Goal: Task Accomplishment & Management: Manage account settings

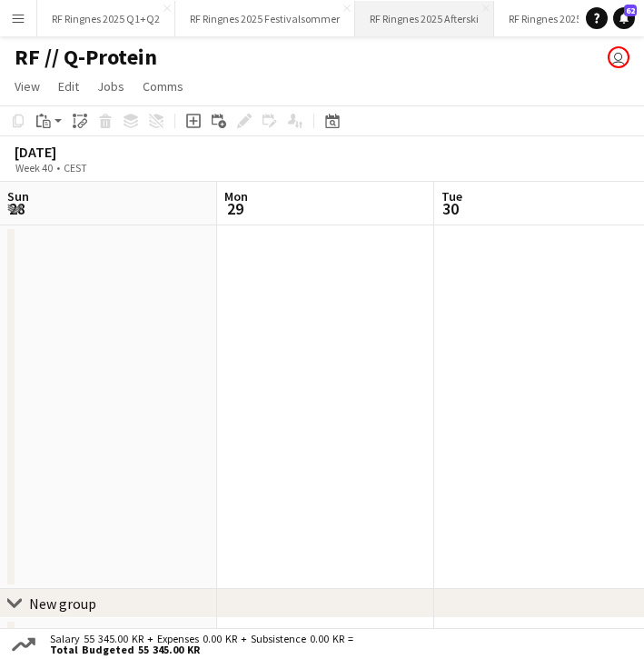
scroll to position [0, 658]
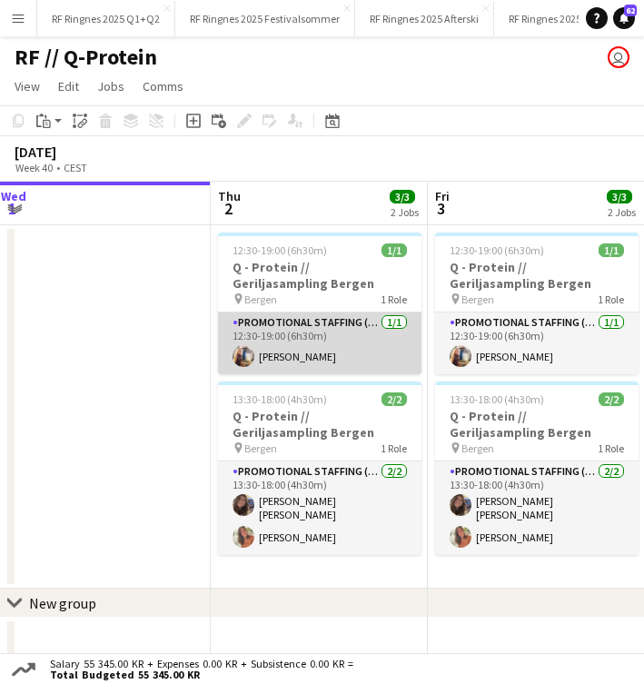
click at [292, 355] on app-card-role "Promotional Staffing (Brand Ambassadors) [DATE] 12:30-19:00 (6h30m) [PERSON_NAM…" at bounding box center [319, 343] width 203 height 62
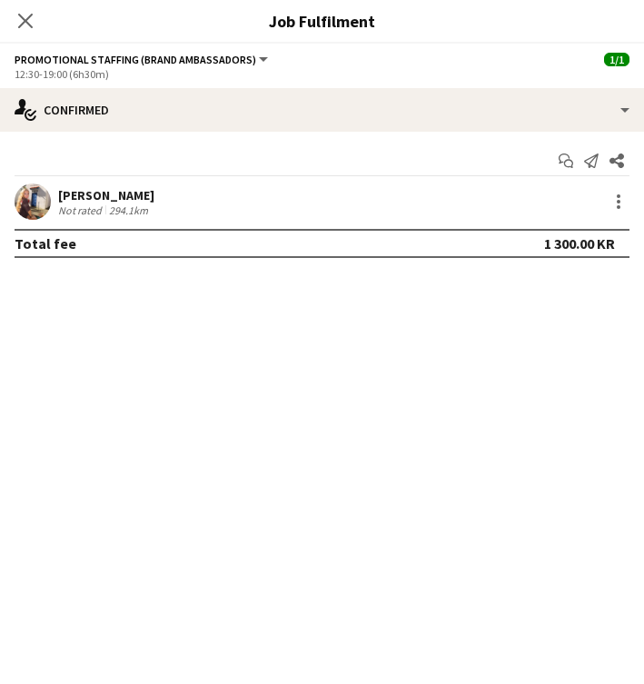
click at [28, 190] on app-user-avatar at bounding box center [33, 201] width 36 height 36
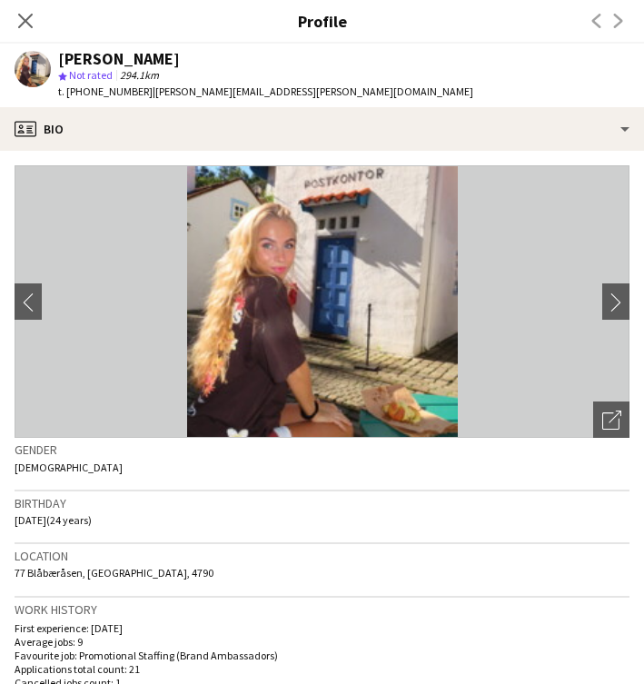
drag, startPoint x: 82, startPoint y: 92, endPoint x: 131, endPoint y: 96, distance: 49.3
click at [131, 96] on div "t. +4746864458 | hermine.wold.123@gmail.com" at bounding box center [265, 92] width 415 height 16
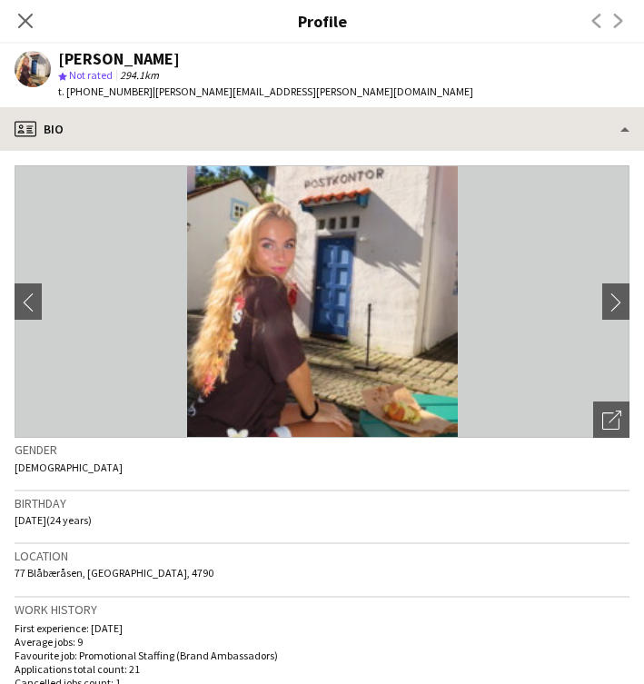
copy div "46864458 |"
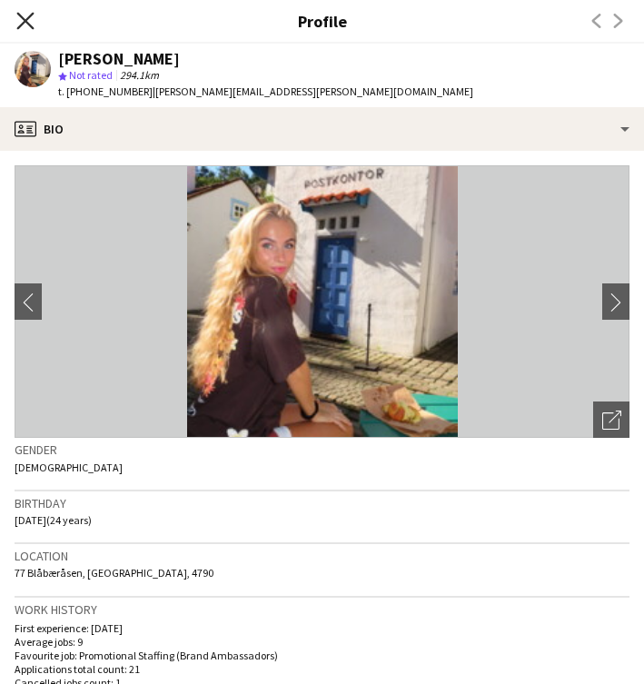
click at [27, 17] on icon "Close pop-in" at bounding box center [24, 20] width 17 height 17
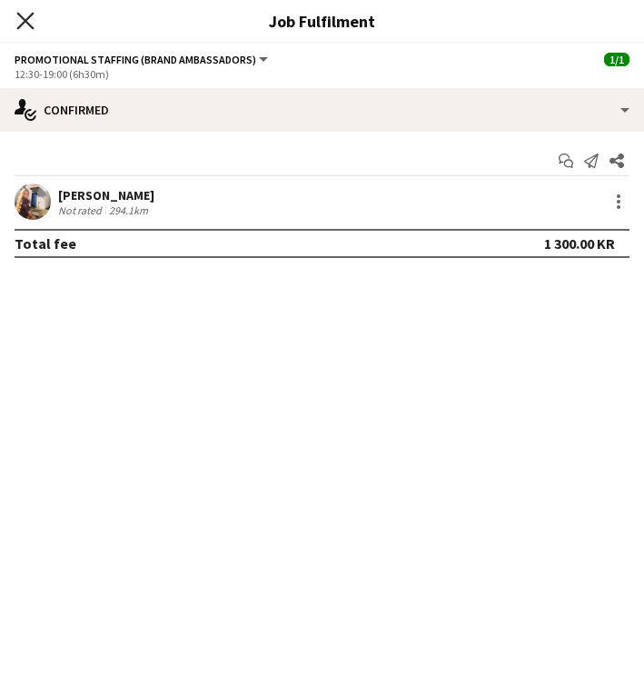
click at [24, 21] on icon "Close pop-in" at bounding box center [24, 20] width 17 height 17
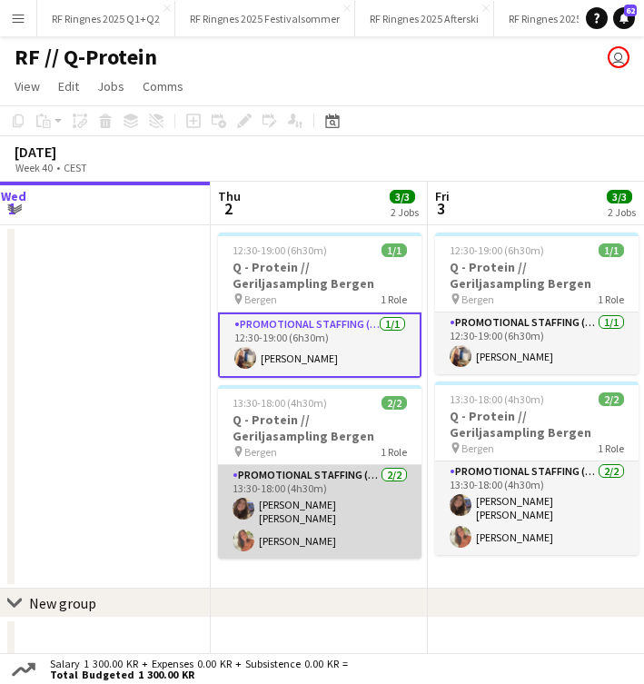
click at [322, 503] on app-card-role "Promotional Staffing (Brand Ambassadors) [DATE] 13:30-18:00 (4h30m) [PERSON_NAM…" at bounding box center [319, 512] width 203 height 94
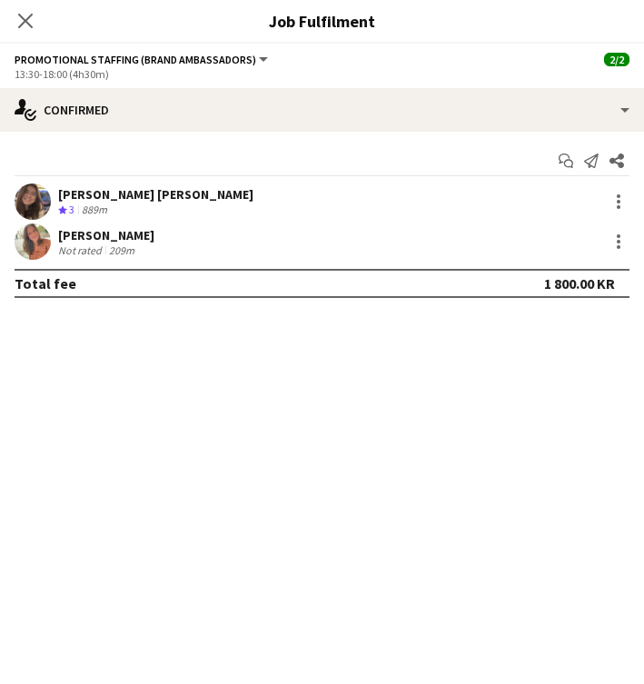
click at [32, 206] on app-user-avatar at bounding box center [33, 201] width 36 height 36
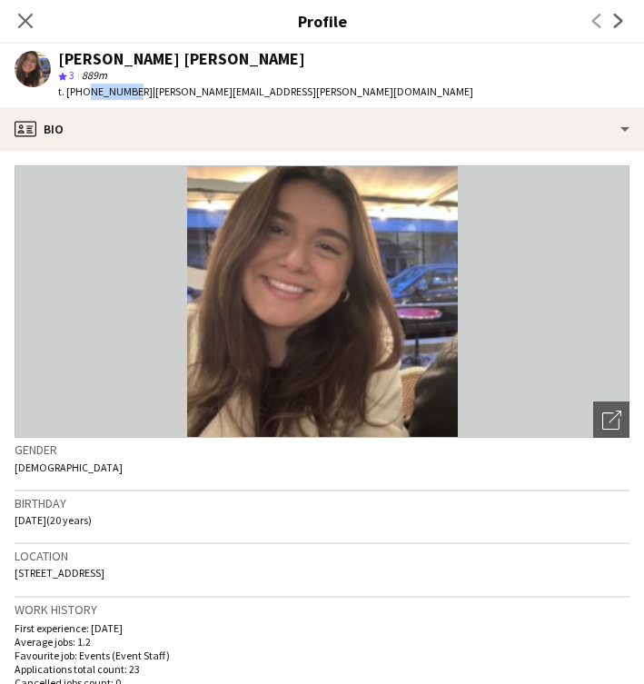
drag, startPoint x: 84, startPoint y: 92, endPoint x: 127, endPoint y: 93, distance: 43.6
click at [127, 93] on span "t. [PHONE_NUMBER]" at bounding box center [105, 91] width 94 height 14
copy span "45292646"
click at [105, 87] on span "t. [PHONE_NUMBER]" at bounding box center [105, 91] width 94 height 14
copy span "45292646"
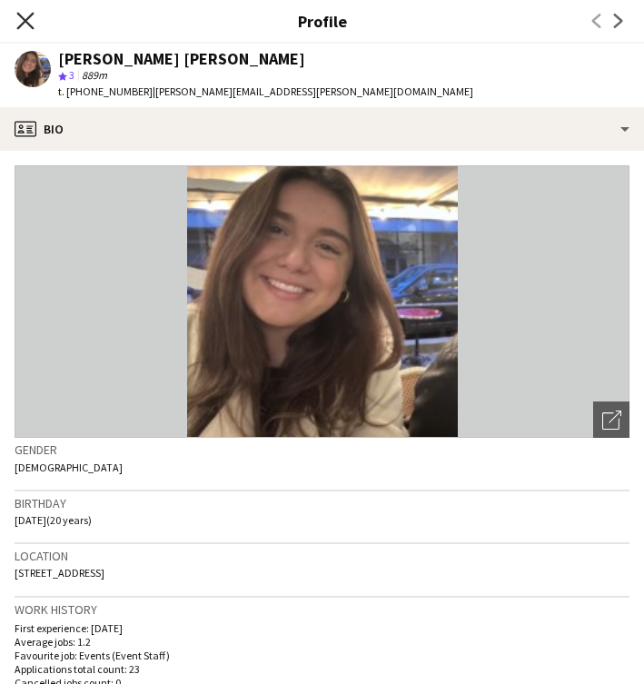
click at [28, 23] on icon at bounding box center [24, 20] width 17 height 17
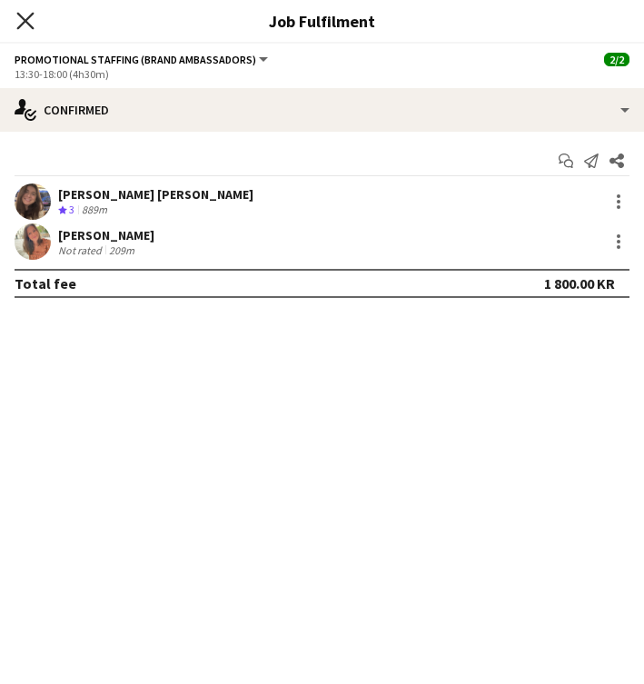
click at [30, 17] on icon at bounding box center [24, 20] width 17 height 17
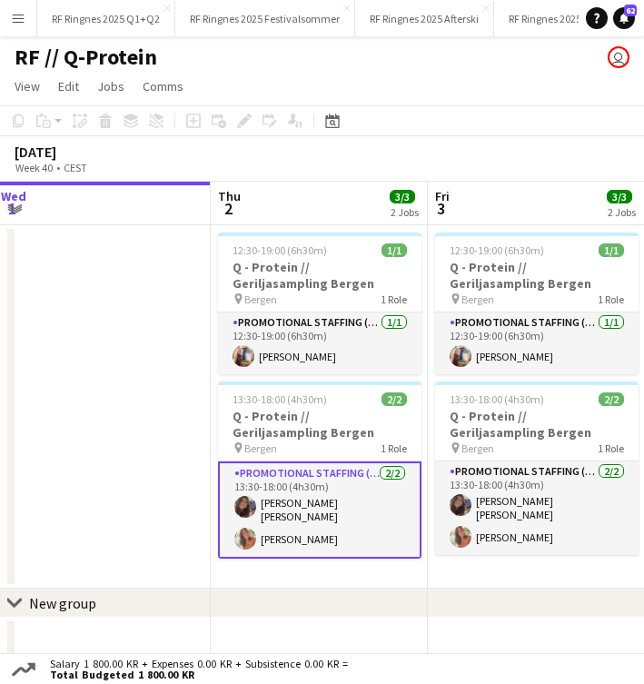
click at [330, 524] on app-card-role "Promotional Staffing (Brand Ambassadors) [DATE] 13:30-18:00 (4h30m) [PERSON_NAM…" at bounding box center [319, 509] width 203 height 97
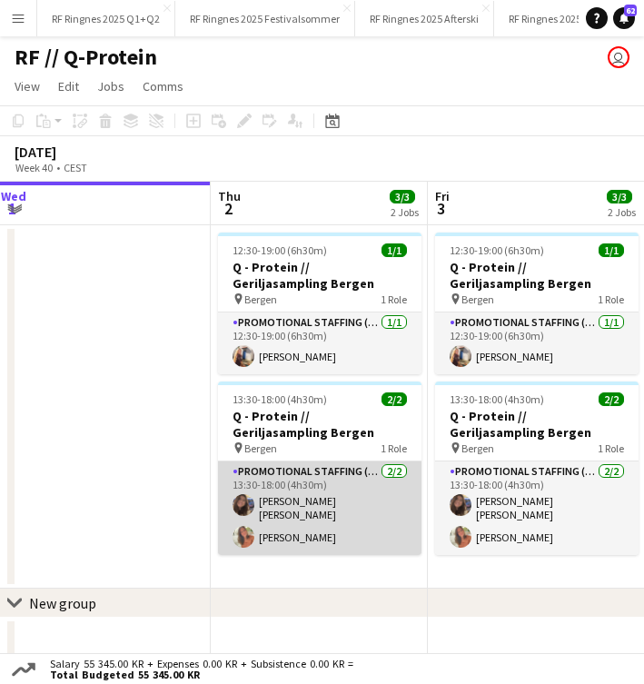
click at [271, 513] on app-card-role "Promotional Staffing (Brand Ambassadors) [DATE] 13:30-18:00 (4h30m) [PERSON_NAM…" at bounding box center [319, 508] width 203 height 94
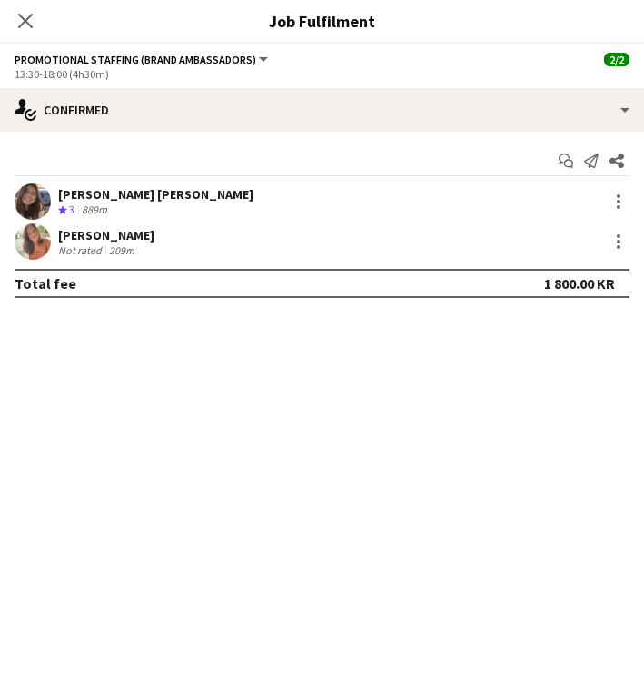
click at [39, 239] on app-user-avatar at bounding box center [33, 241] width 36 height 36
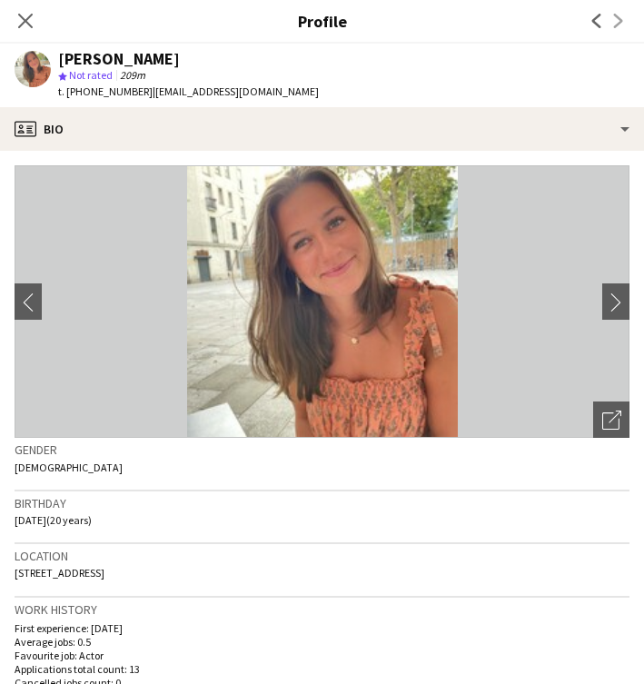
drag, startPoint x: 84, startPoint y: 92, endPoint x: 131, endPoint y: 93, distance: 47.2
click at [131, 93] on div "t. +4794802869 | amandagrusd@gmail.com" at bounding box center [188, 92] width 261 height 16
copy div "94802869 |"
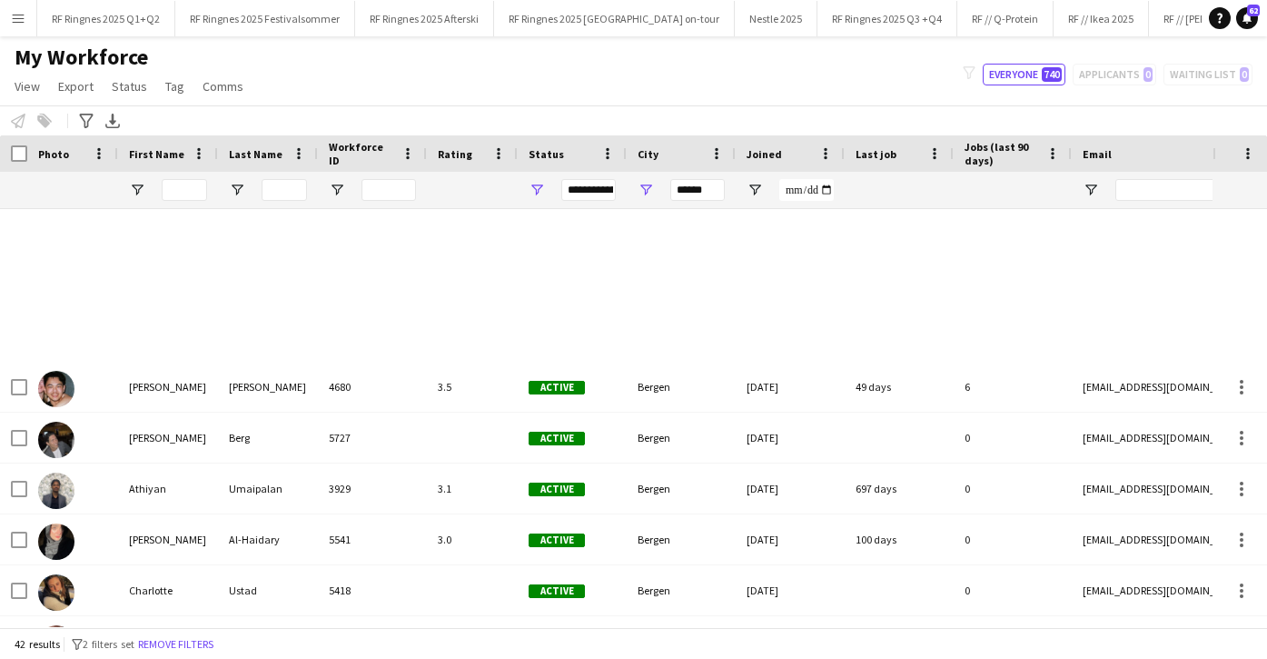
scroll to position [708, 0]
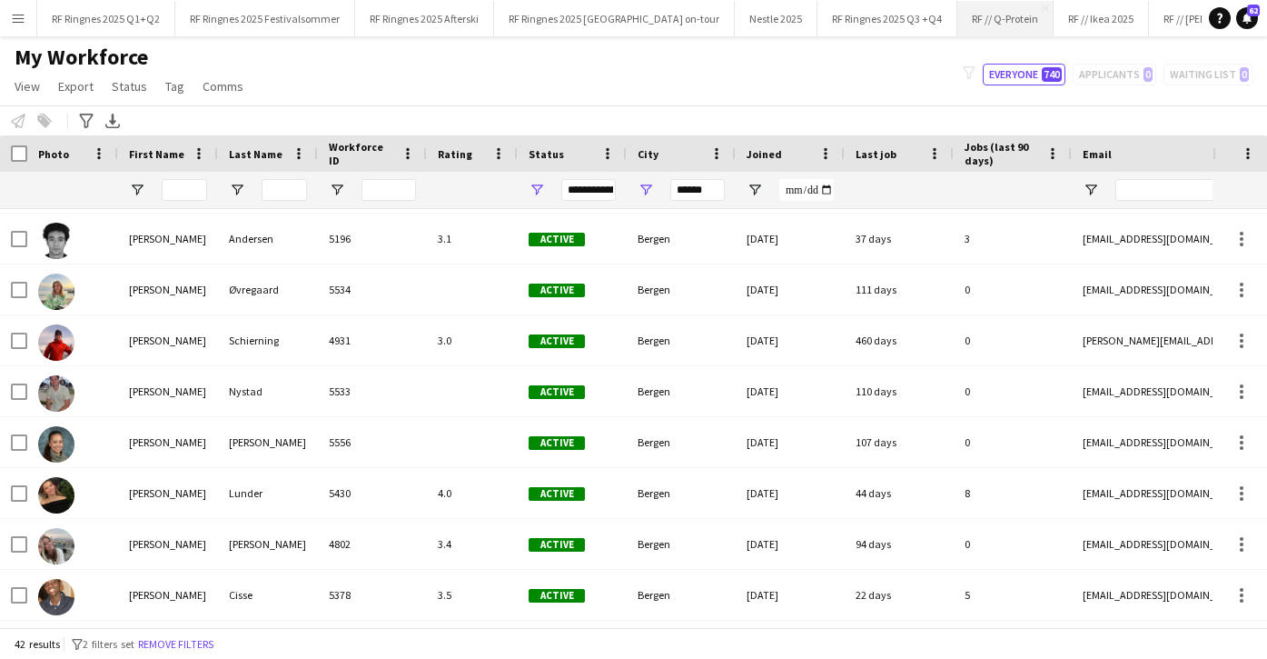
click at [957, 20] on button "RF // Q-Protein Close" at bounding box center [1005, 18] width 96 height 35
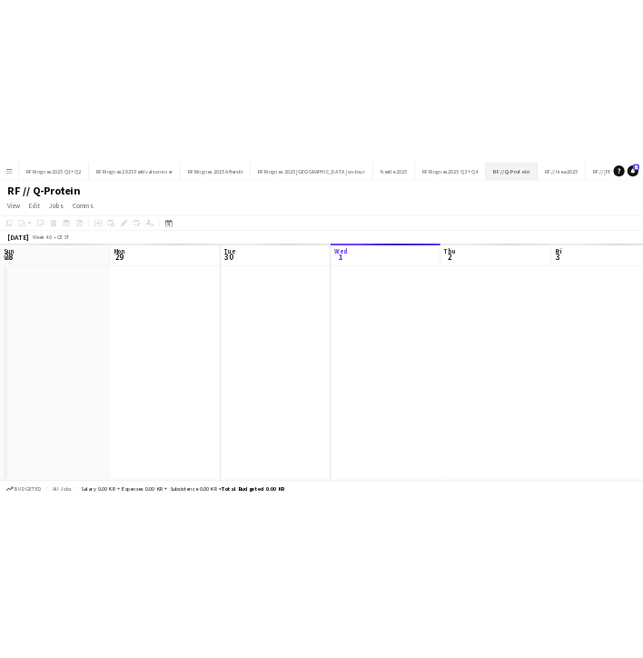
scroll to position [0, 434]
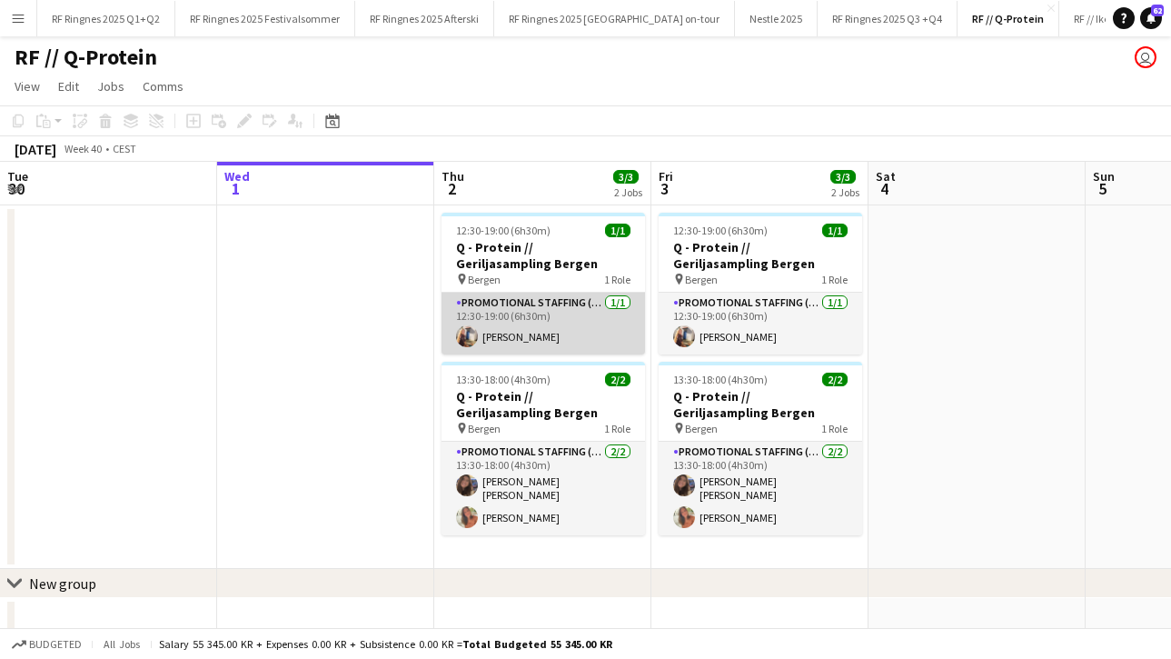
click at [558, 311] on app-card-role "Promotional Staffing (Brand Ambassadors) [DATE] 12:30-19:00 (6h30m) [PERSON_NAM…" at bounding box center [542, 323] width 203 height 62
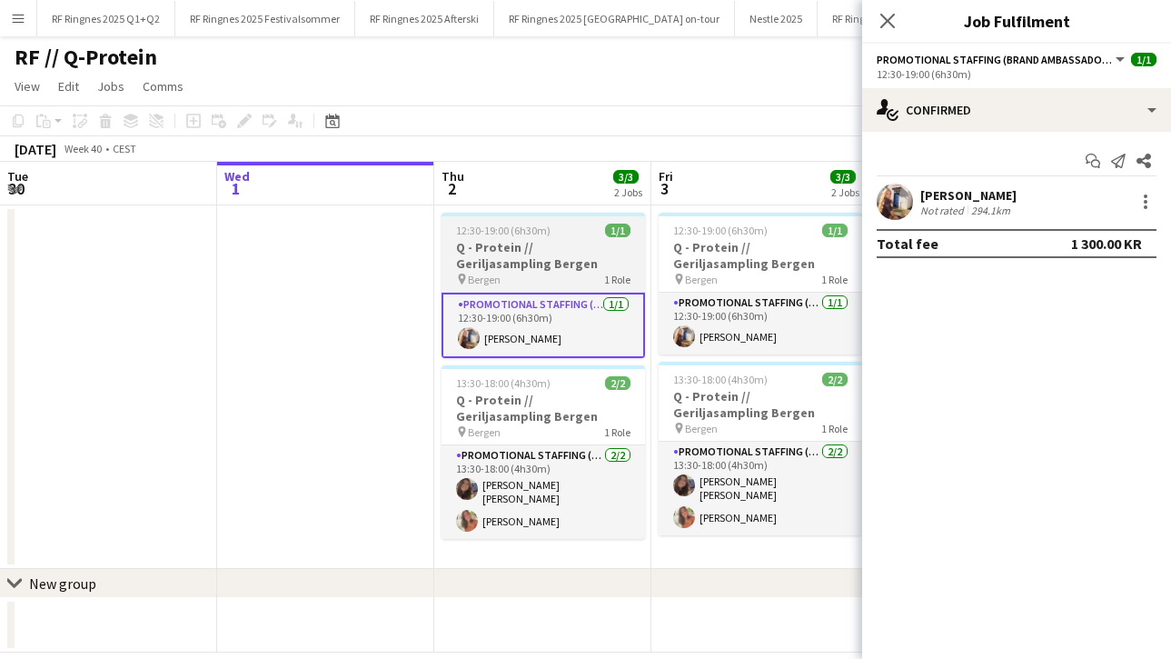
click at [579, 240] on h3 "Q - Protein // Geriljasampling Bergen" at bounding box center [542, 255] width 203 height 33
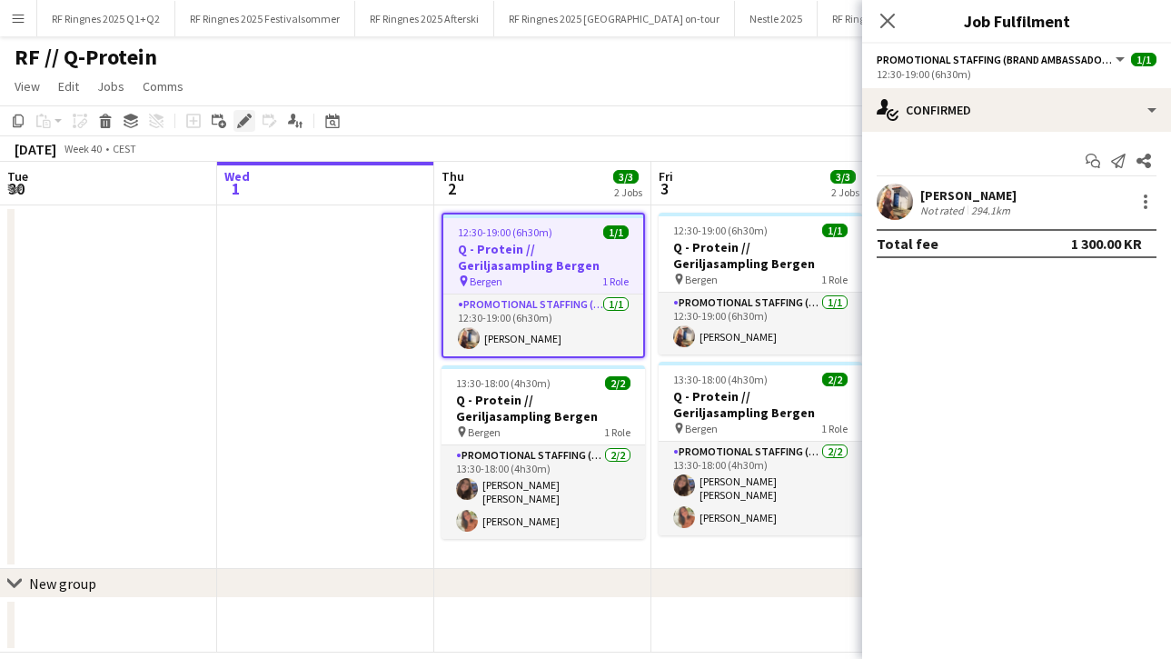
click at [242, 124] on icon at bounding box center [244, 121] width 10 height 10
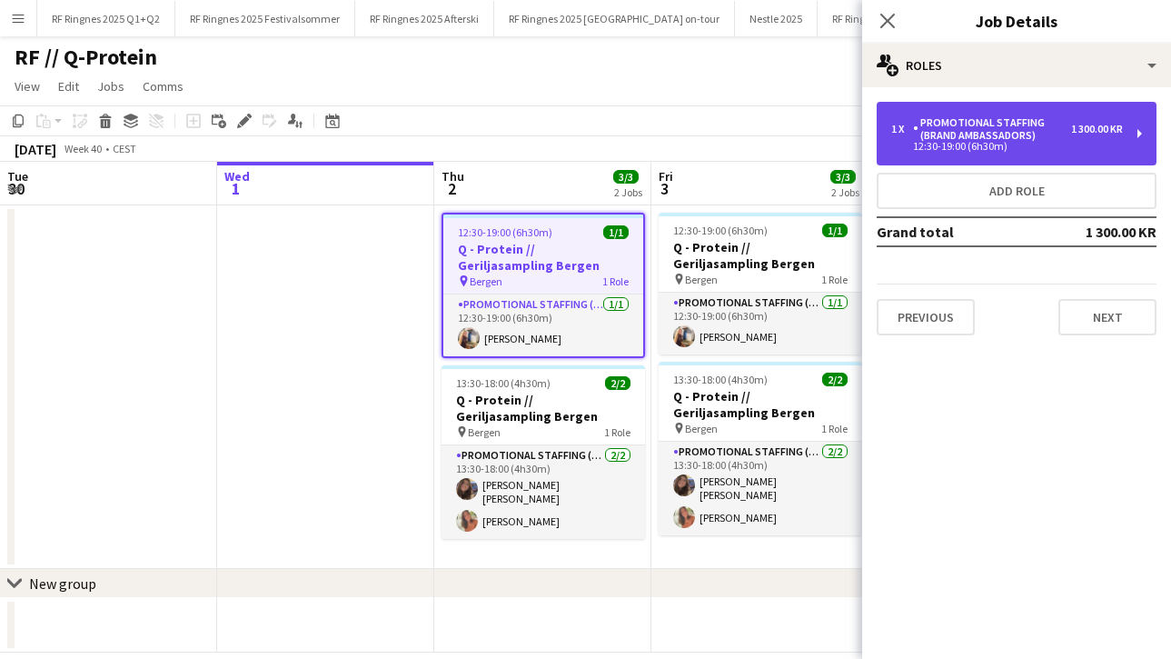
click at [983, 148] on div "12:30-19:00 (6h30m)" at bounding box center [1007, 146] width 232 height 9
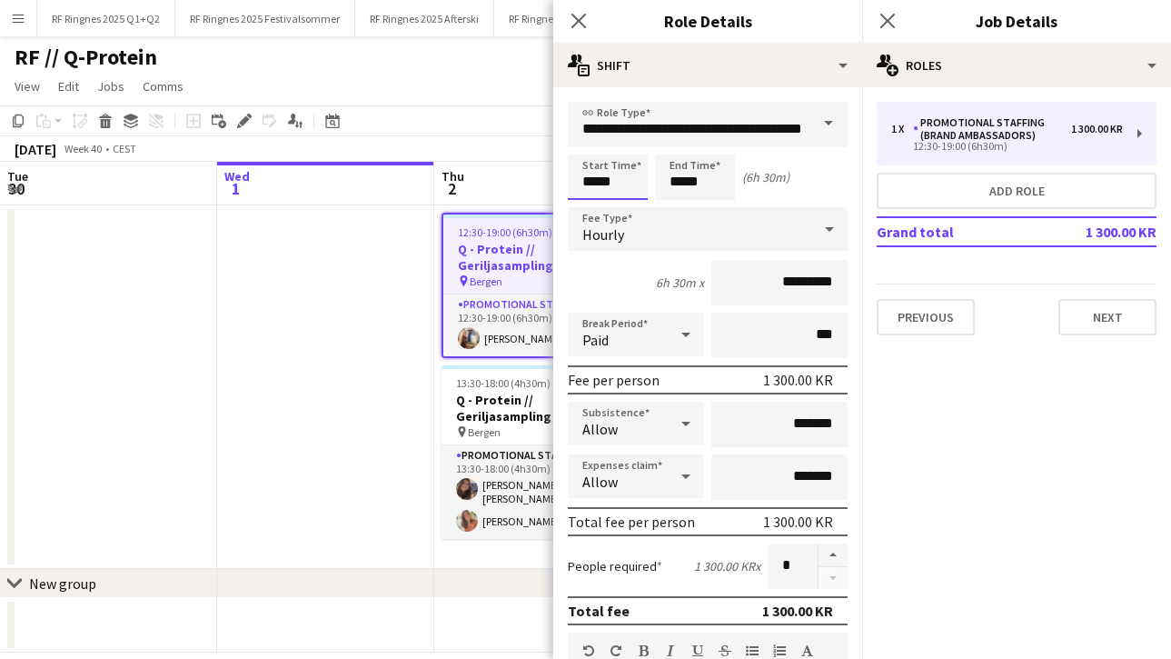
click at [610, 186] on input "*****" at bounding box center [608, 176] width 80 height 45
click at [623, 148] on div at bounding box center [626, 145] width 36 height 18
click at [634, 209] on div at bounding box center [626, 209] width 36 height 18
type input "*****"
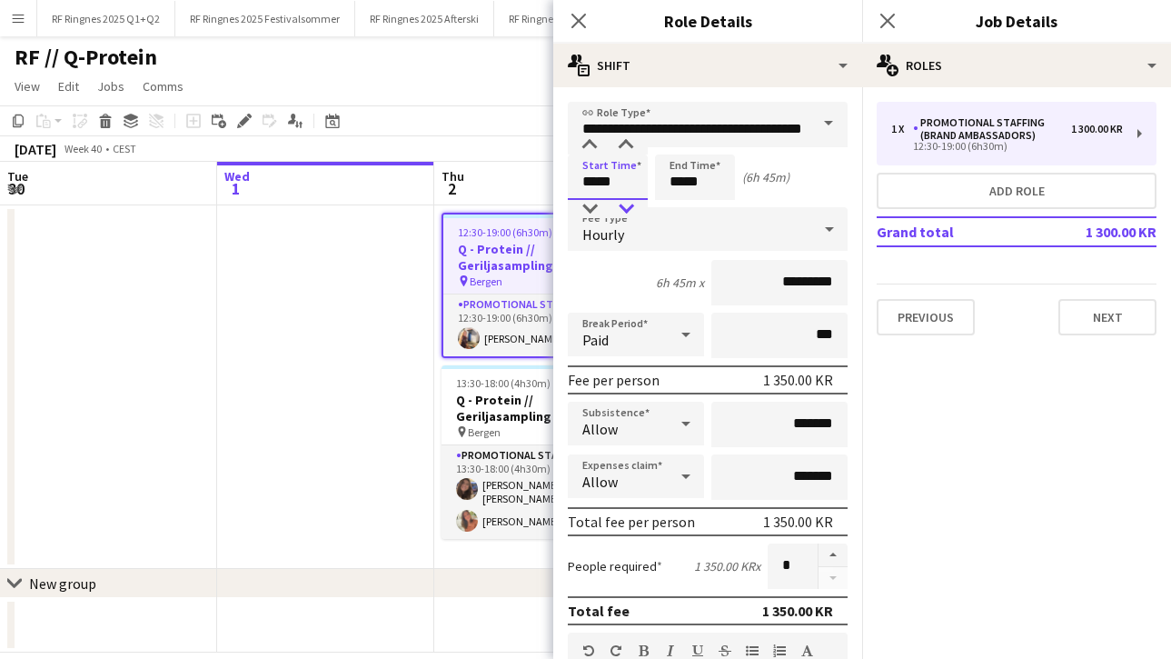
click at [634, 209] on div at bounding box center [626, 209] width 36 height 18
click at [348, 372] on app-date-cell at bounding box center [325, 386] width 217 height 363
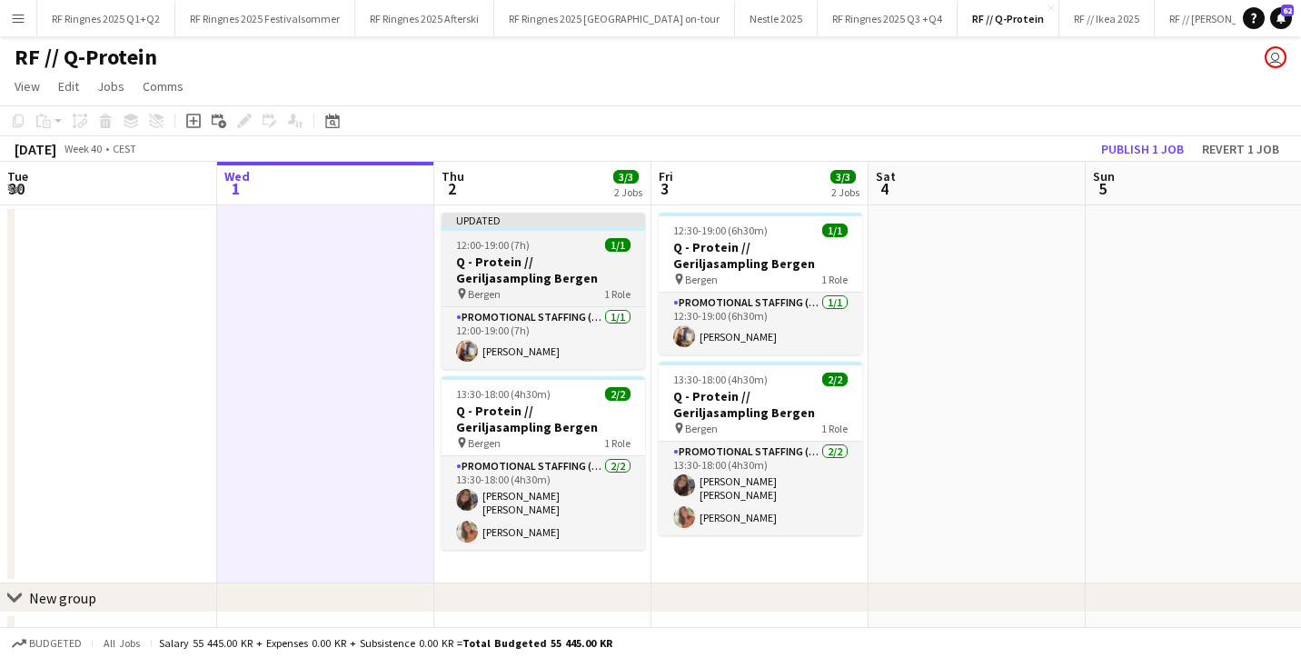
click at [552, 253] on app-job-card "Updated 12:00-19:00 (7h) 1/1 Q - Protein // Geriljasampling Bergen pin Bergen 1…" at bounding box center [542, 291] width 203 height 156
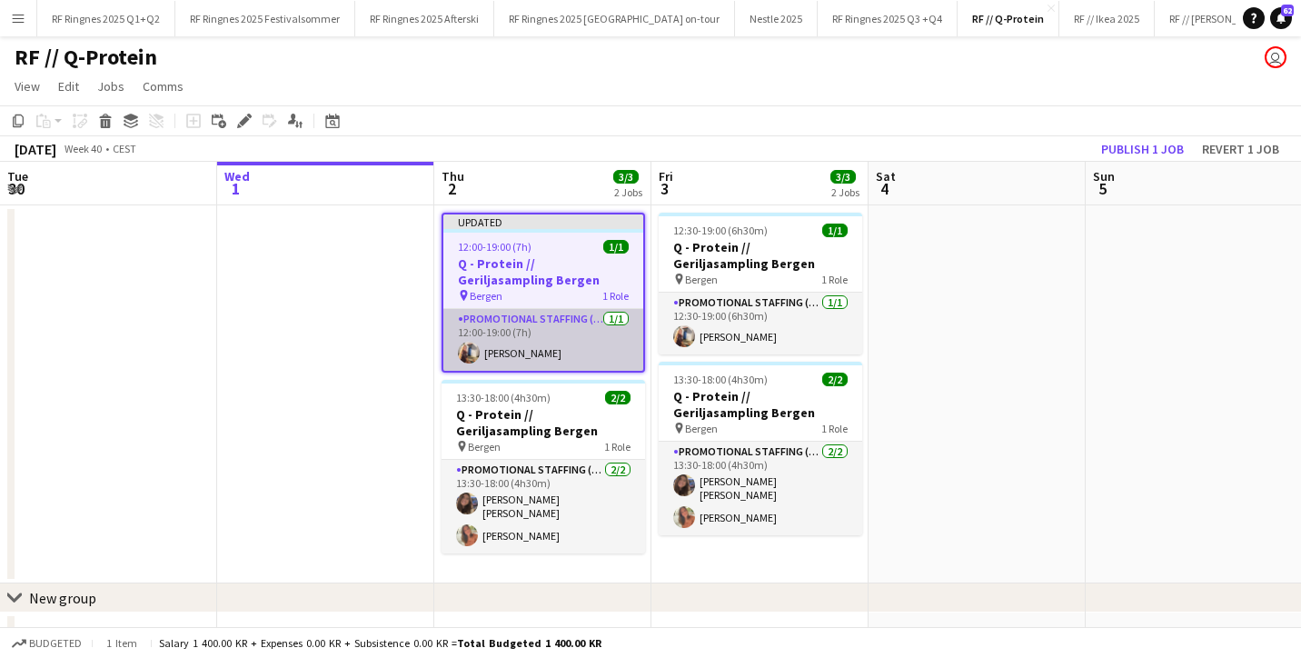
click at [520, 352] on app-card-role "Promotional Staffing (Brand Ambassadors) [DATE] 12:00-19:00 (7h) [PERSON_NAME]" at bounding box center [543, 340] width 200 height 62
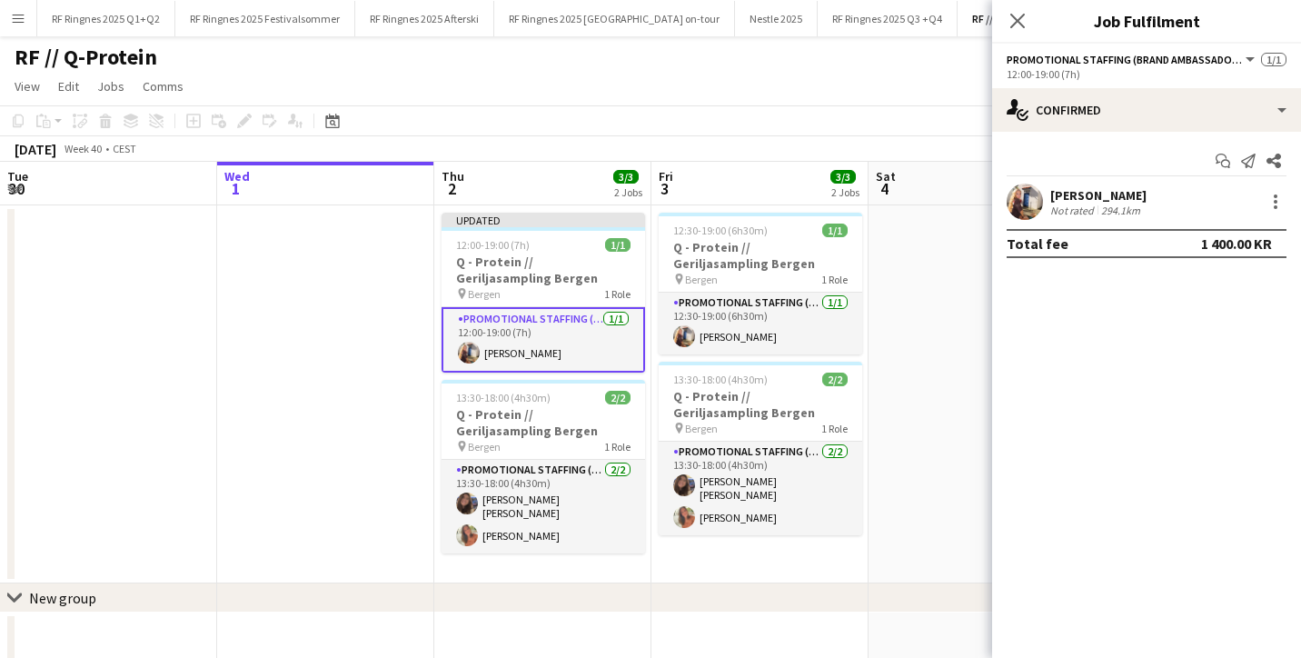
click at [1029, 204] on app-user-avatar at bounding box center [1024, 201] width 36 height 36
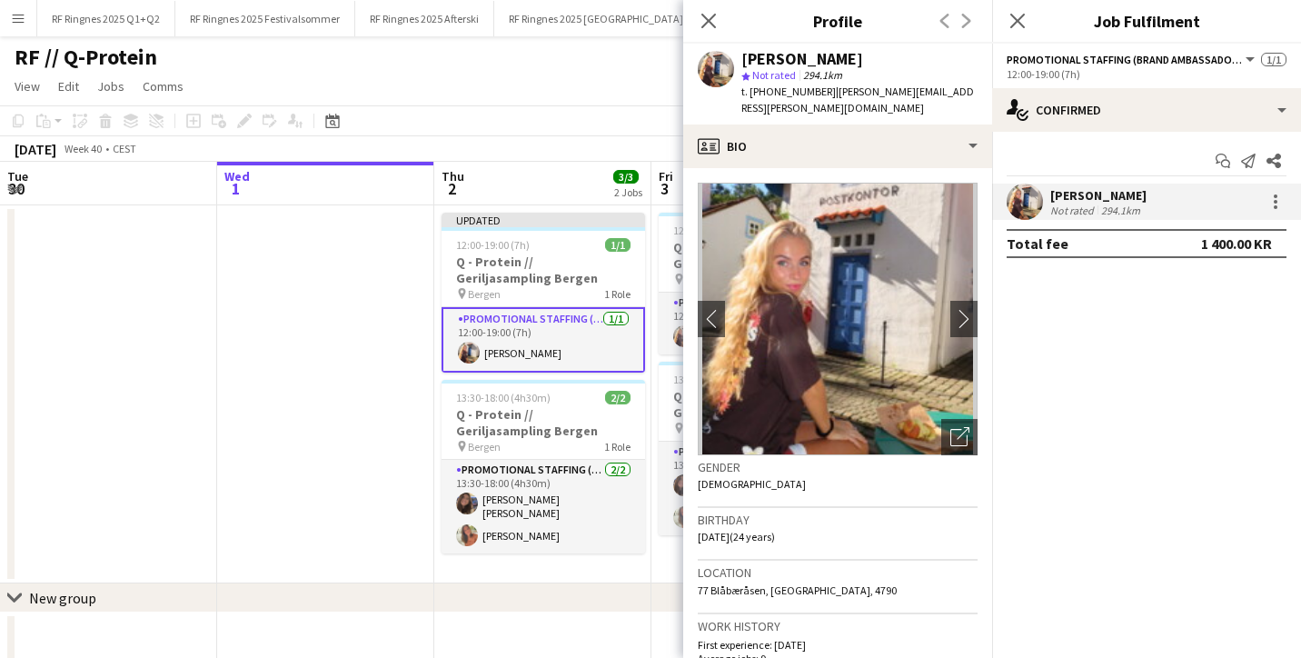
drag, startPoint x: 819, startPoint y: 90, endPoint x: 970, endPoint y: 102, distance: 151.3
click at [970, 102] on div "[PERSON_NAME] star Not rated 294.1km t. [PHONE_NUMBER] | [PERSON_NAME][EMAIL_AD…" at bounding box center [837, 84] width 309 height 81
copy span "[PERSON_NAME][EMAIL_ADDRESS][PERSON_NAME][DOMAIN_NAME]"
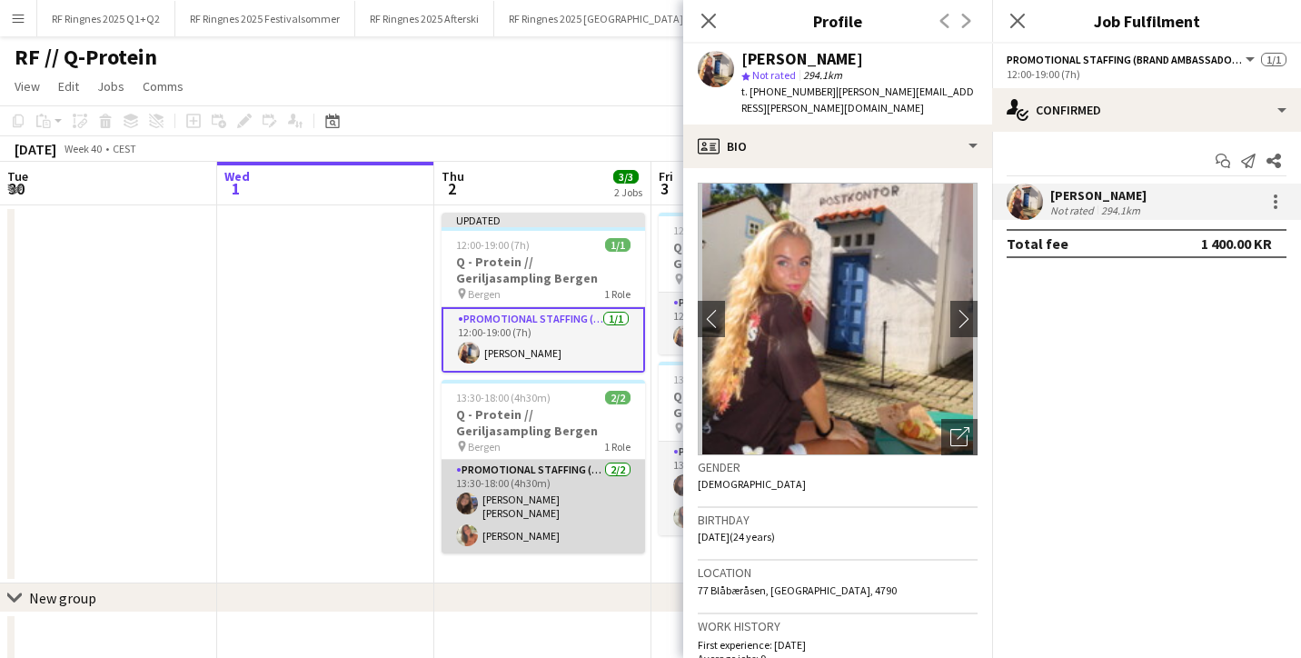
click at [513, 511] on app-card-role "Promotional Staffing (Brand Ambassadors) [DATE] 13:30-18:00 (4h30m) [PERSON_NAM…" at bounding box center [542, 507] width 203 height 94
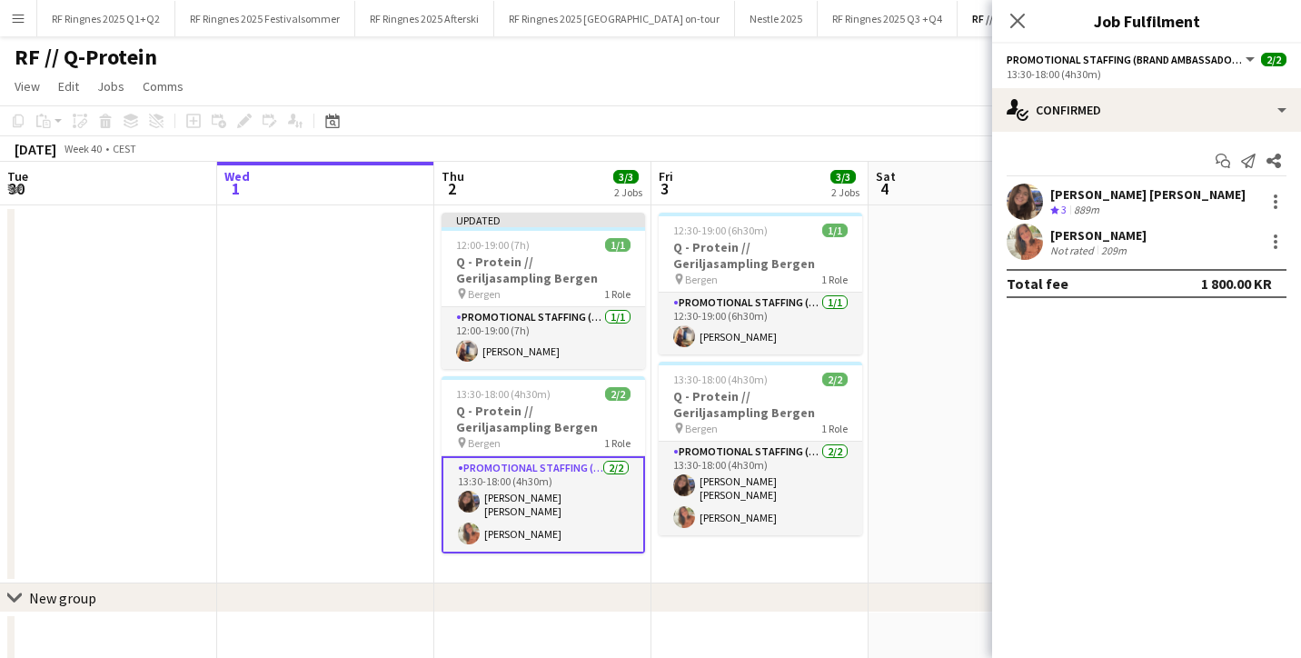
click at [1023, 205] on app-user-avatar at bounding box center [1024, 201] width 36 height 36
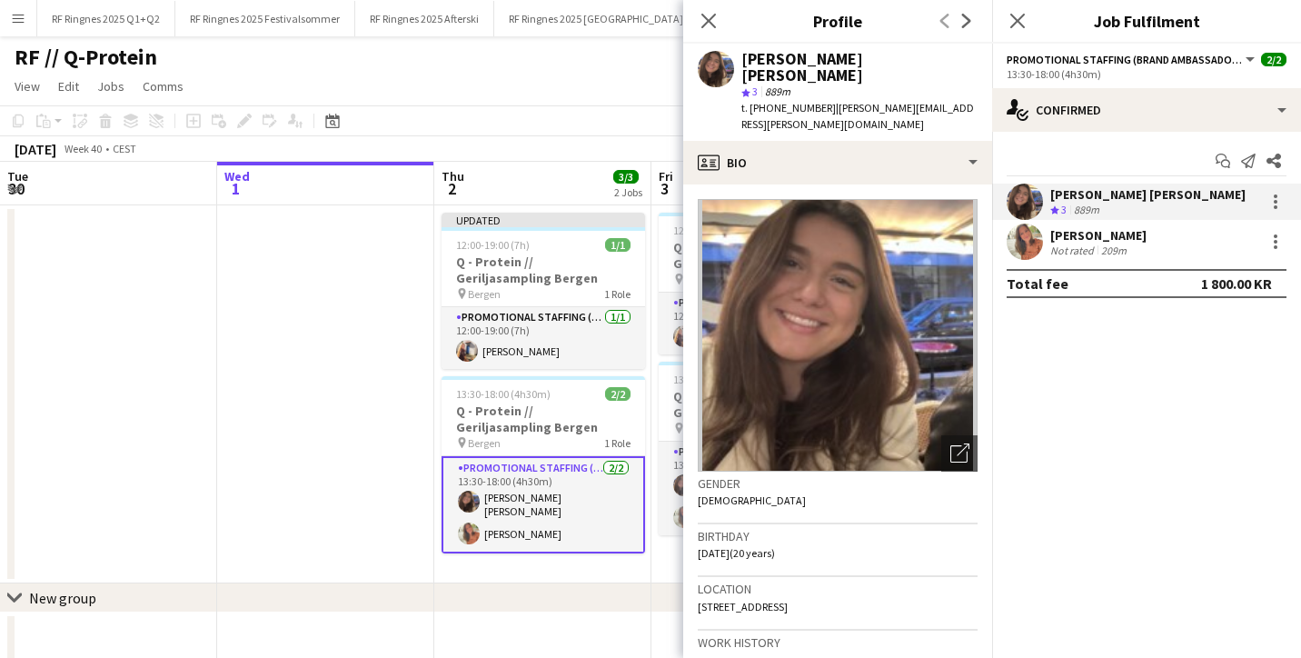
drag, startPoint x: 817, startPoint y: 89, endPoint x: 961, endPoint y: 98, distance: 144.7
click at [961, 98] on app-profile-header "[PERSON_NAME] [PERSON_NAME] star 3 889m t. [PHONE_NUMBER] | [PERSON_NAME][EMAIL…" at bounding box center [837, 92] width 309 height 97
copy span "[PERSON_NAME][EMAIL_ADDRESS][PERSON_NAME][DOMAIN_NAME]"
click at [1023, 245] on app-user-avatar at bounding box center [1024, 241] width 36 height 36
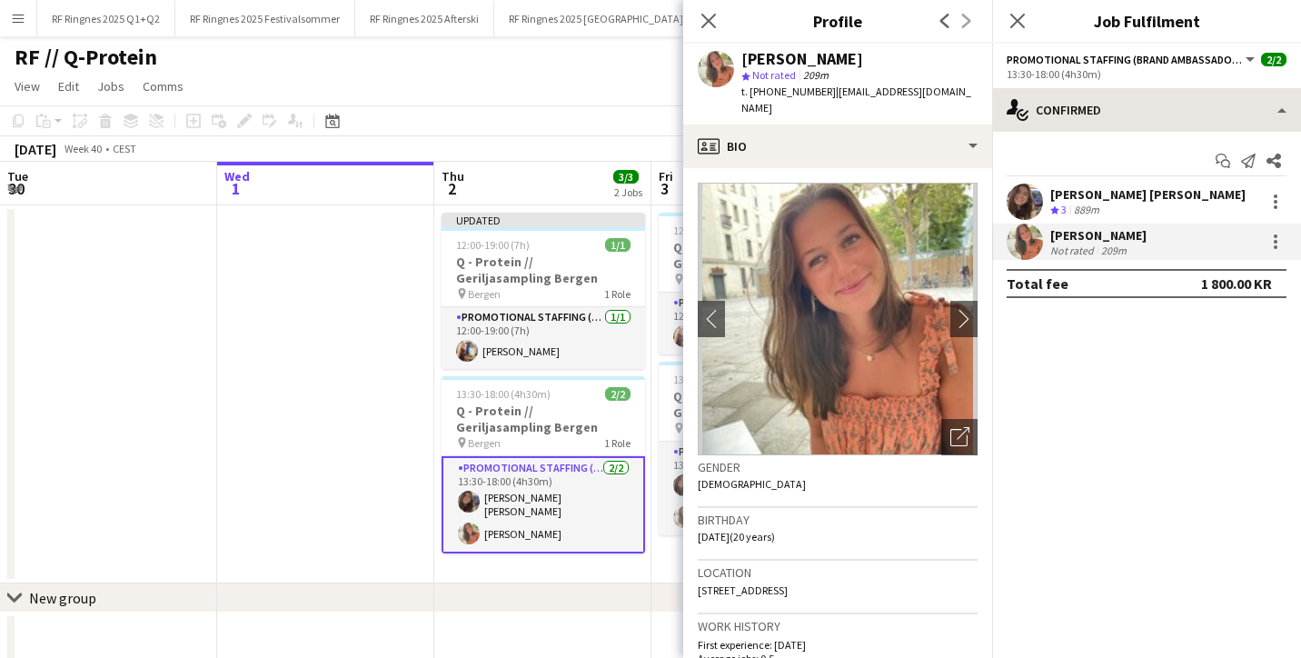
drag, startPoint x: 818, startPoint y: 94, endPoint x: 1051, endPoint y: 94, distance: 233.5
click at [1051, 94] on body "Menu Boards Boards Boards All jobs Status Workforce Workforce My Workforce Recr…" at bounding box center [650, 349] width 1301 height 698
click at [959, 85] on app-profile-header "[PERSON_NAME] star Not rated 209m t. [PHONE_NUMBER] | [EMAIL_ADDRESS][DOMAIN_NA…" at bounding box center [837, 84] width 309 height 81
drag, startPoint x: 817, startPoint y: 93, endPoint x: 960, endPoint y: 100, distance: 143.7
click at [960, 100] on app-profile-header "[PERSON_NAME] star Not rated 209m t. [PHONE_NUMBER] | [EMAIL_ADDRESS][DOMAIN_NA…" at bounding box center [837, 84] width 309 height 81
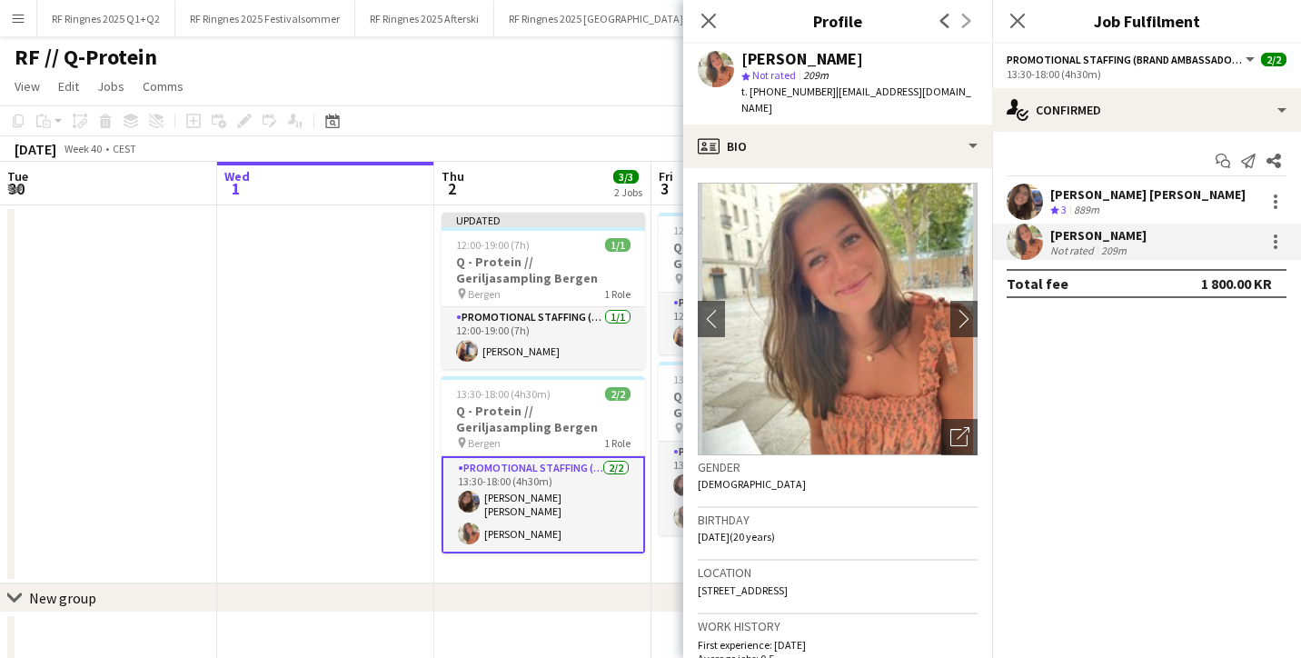
copy span "[EMAIL_ADDRESS][DOMAIN_NAME]"
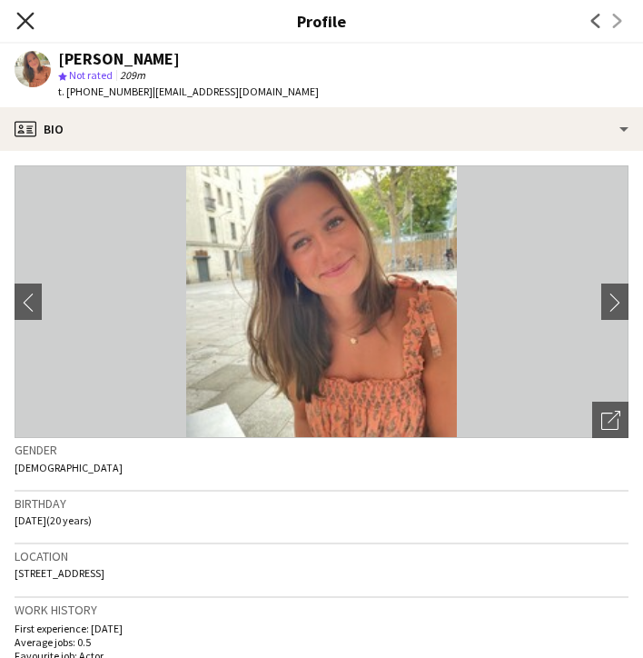
click at [23, 18] on icon at bounding box center [24, 20] width 17 height 17
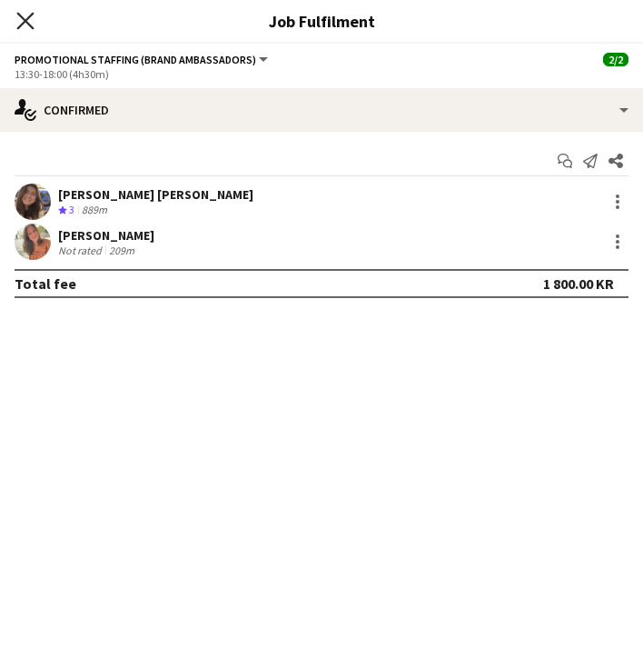
click at [23, 24] on icon at bounding box center [24, 20] width 17 height 17
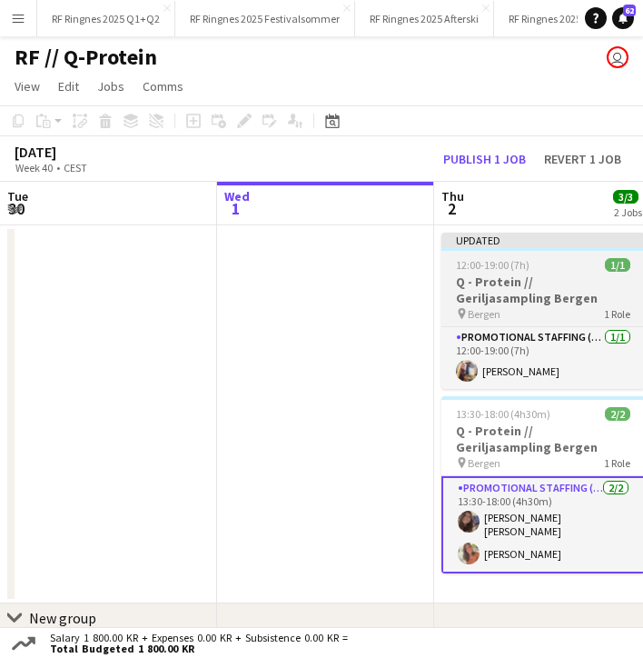
click at [497, 278] on h3 "Q - Protein // Geriljasampling Bergen" at bounding box center [542, 289] width 203 height 33
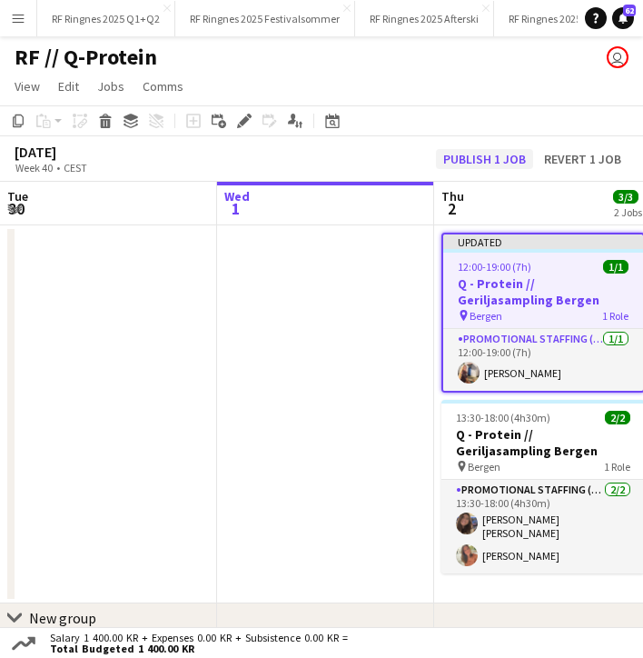
click at [475, 164] on button "Publish 1 job" at bounding box center [484, 159] width 97 height 20
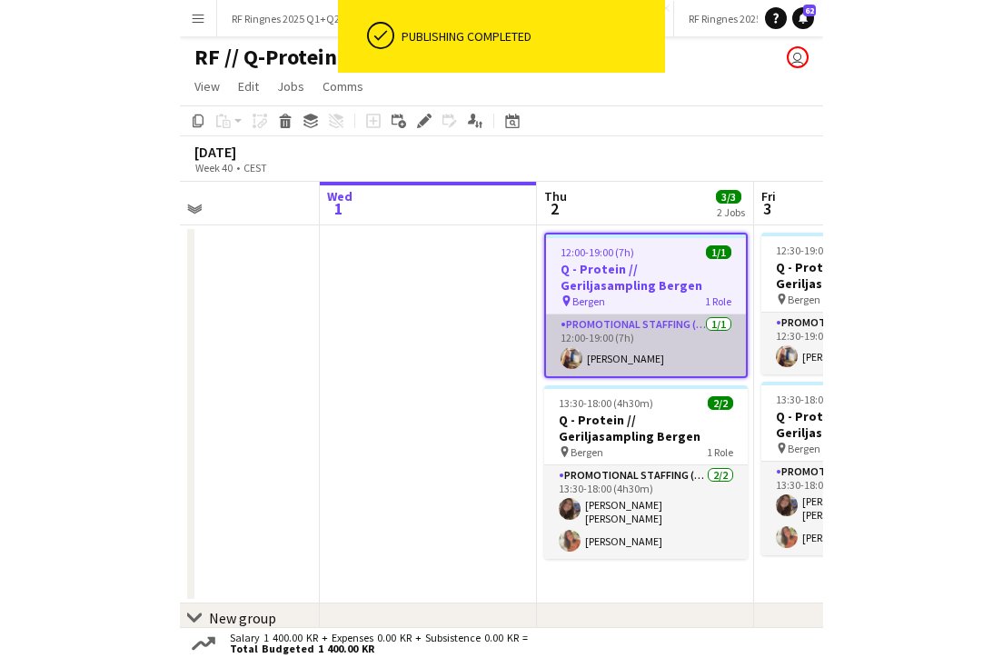
scroll to position [0, 520]
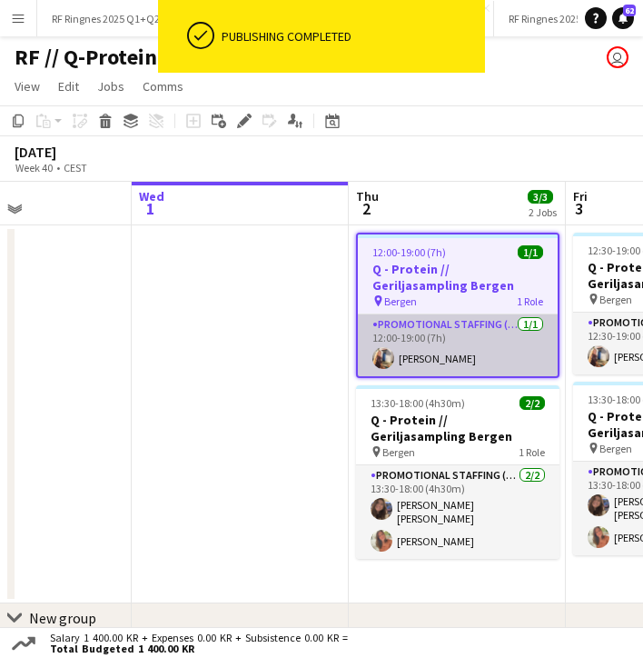
click at [480, 339] on app-card-role "Promotional Staffing (Brand Ambassadors) [DATE] 12:00-19:00 (7h) [PERSON_NAME]" at bounding box center [458, 345] width 200 height 62
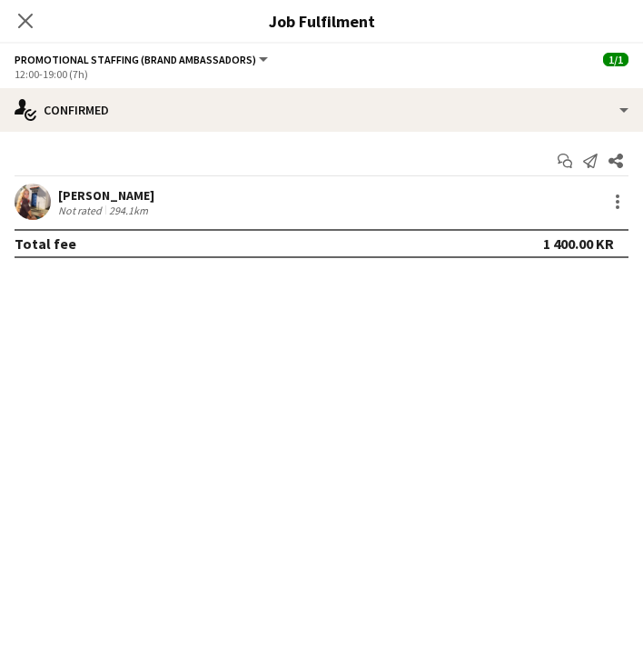
click at [33, 206] on app-user-avatar at bounding box center [33, 201] width 36 height 36
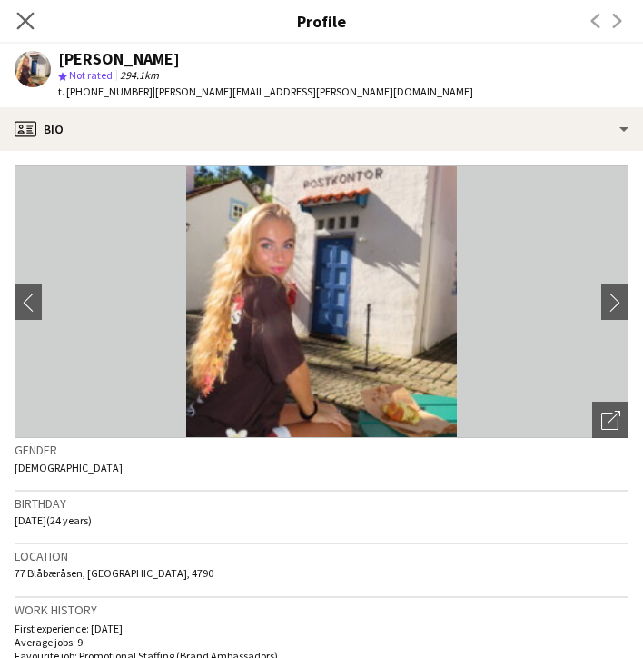
click at [20, 10] on app-icon "Close pop-in" at bounding box center [26, 21] width 26 height 26
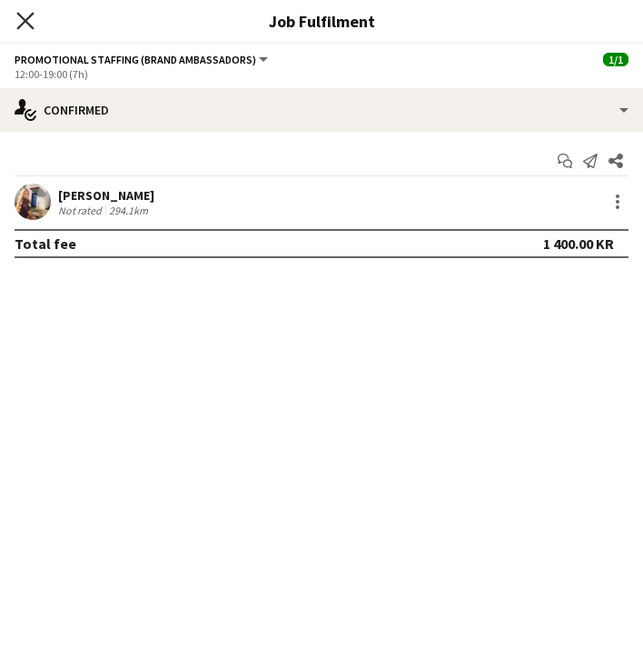
click at [26, 24] on icon "Close pop-in" at bounding box center [24, 20] width 17 height 17
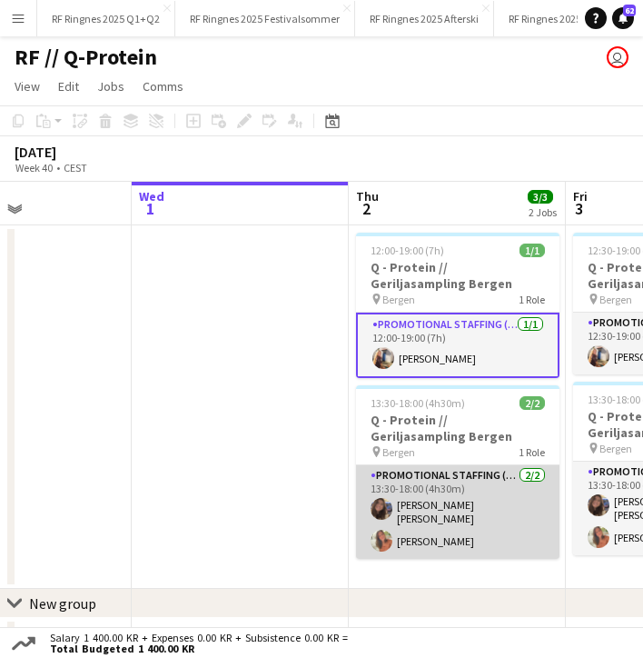
click at [427, 501] on app-card-role "Promotional Staffing (Brand Ambassadors) [DATE] 13:30-18:00 (4h30m) [PERSON_NAM…" at bounding box center [457, 512] width 203 height 94
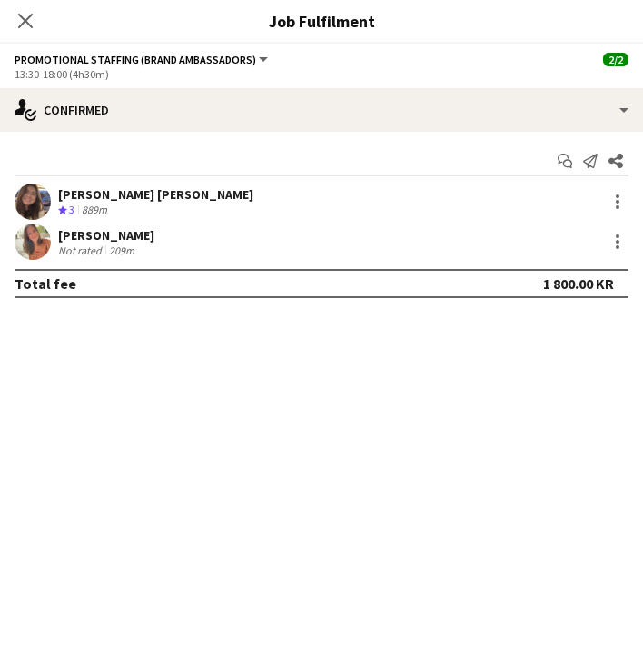
click at [35, 195] on app-user-avatar at bounding box center [33, 201] width 36 height 36
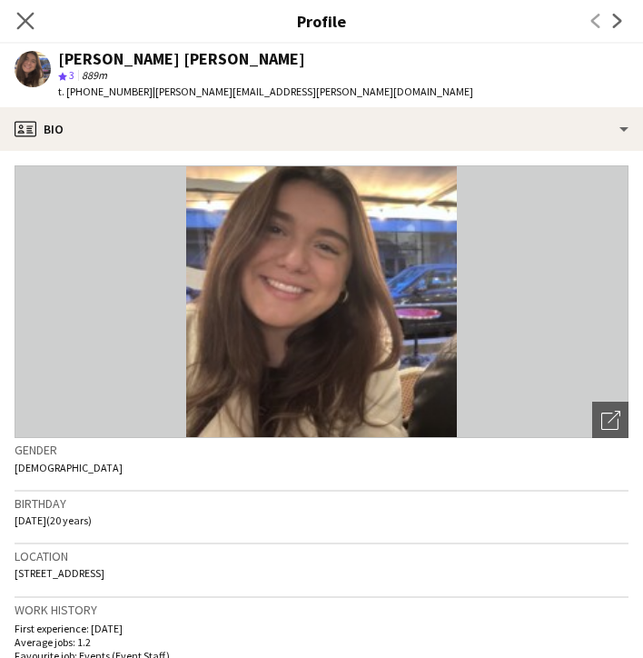
click at [21, 34] on app-icon "Close pop-in" at bounding box center [26, 21] width 26 height 26
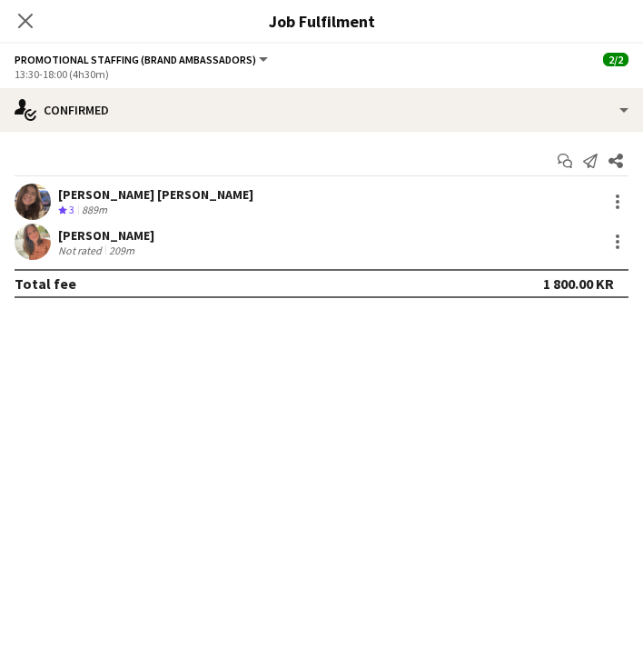
click at [31, 234] on app-user-avatar at bounding box center [33, 241] width 36 height 36
